Goal: Transaction & Acquisition: Purchase product/service

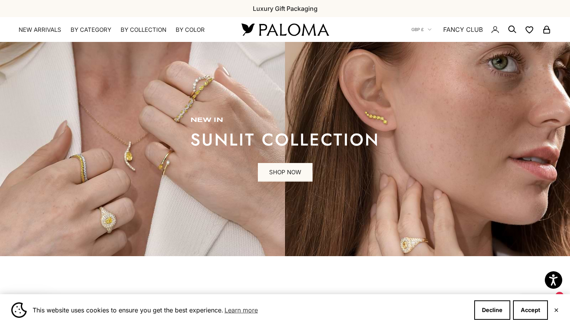
click at [100, 29] on div "Close dialog JOIN THE PALOMA FANCY CLUB Enjoy exclusive VIP deals & updates + 1…" at bounding box center [285, 163] width 570 height 326
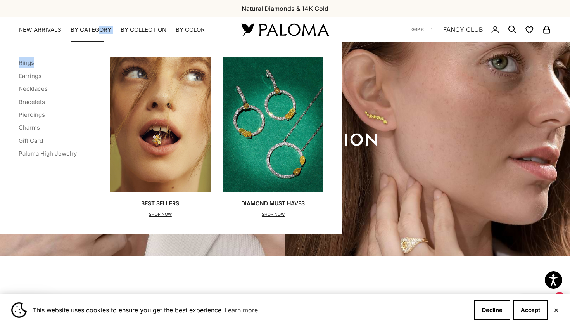
drag, startPoint x: 98, startPoint y: 29, endPoint x: 67, endPoint y: 58, distance: 42.5
click at [71, 34] on details "By Category Categories Rings Earrings Necklaces Bracelets Piercings Charms Gift…" at bounding box center [91, 30] width 41 height 8
click at [29, 62] on link "Rings" at bounding box center [27, 62] width 16 height 7
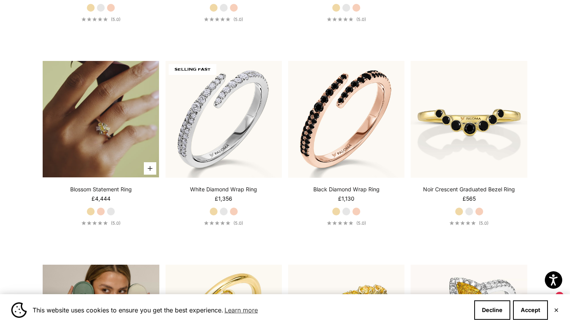
scroll to position [1209, 0]
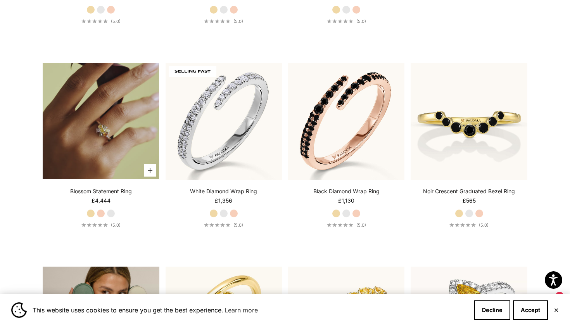
click at [116, 127] on video "#YellowGold\a#WhiteGold\a#RoseGold" at bounding box center [101, 121] width 116 height 116
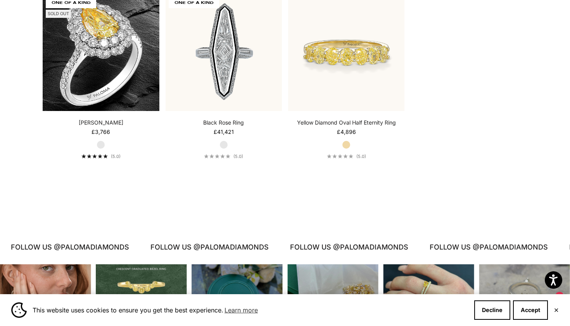
scroll to position [3512, 0]
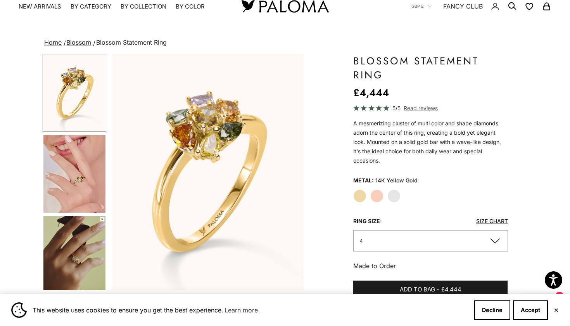
scroll to position [31, 0]
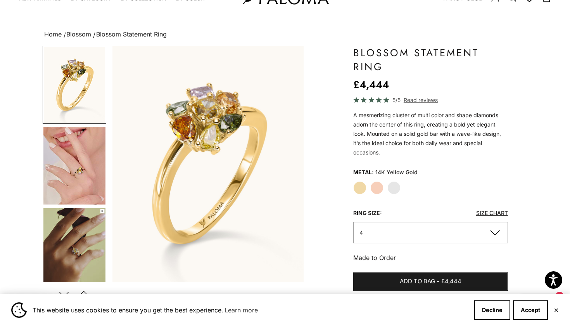
click at [96, 179] on img "Go to item 4" at bounding box center [74, 166] width 62 height 78
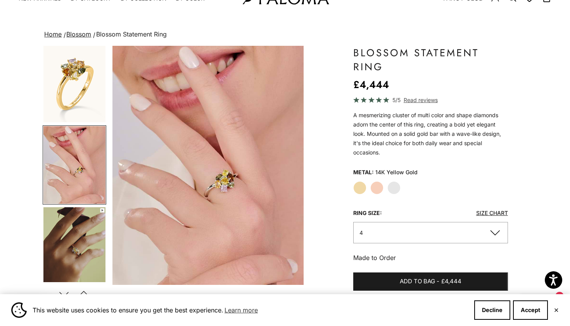
click at [64, 245] on img "Go to item 5" at bounding box center [74, 245] width 62 height 77
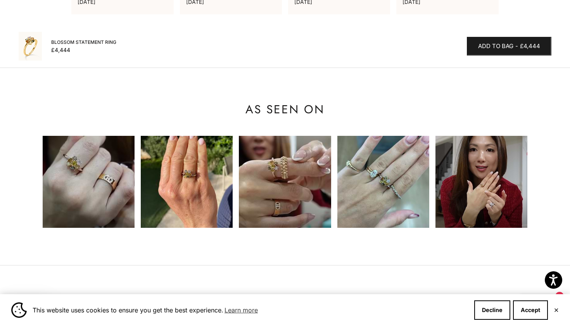
scroll to position [680, 0]
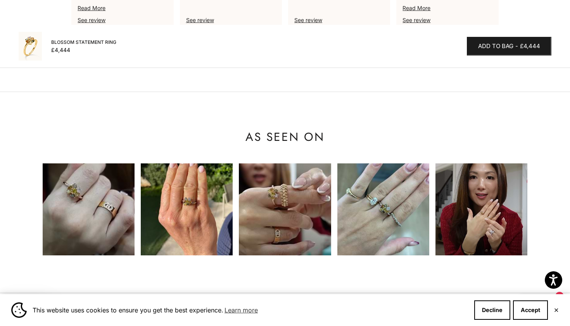
click at [121, 195] on img at bounding box center [89, 209] width 92 height 92
click at [228, 232] on img at bounding box center [187, 209] width 92 height 92
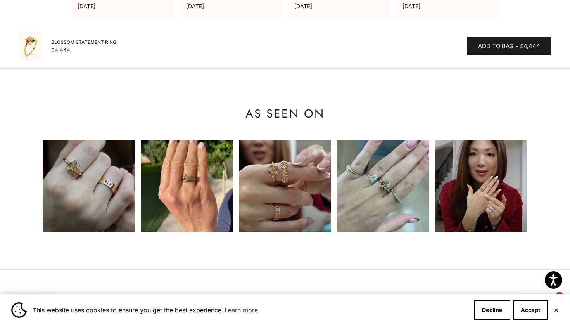
scroll to position [704, 0]
